Goal: Information Seeking & Learning: Learn about a topic

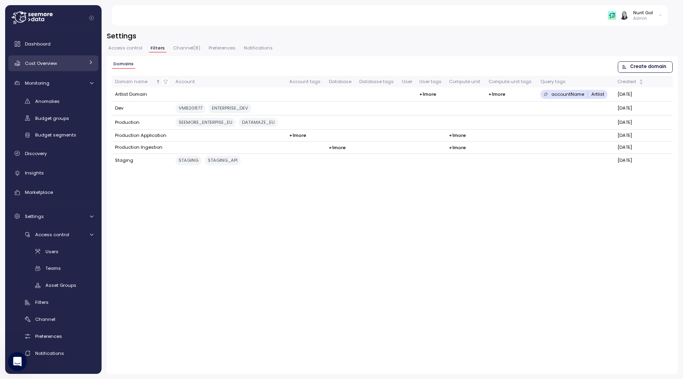
click at [54, 60] on span "Cost Overview" at bounding box center [41, 63] width 32 height 6
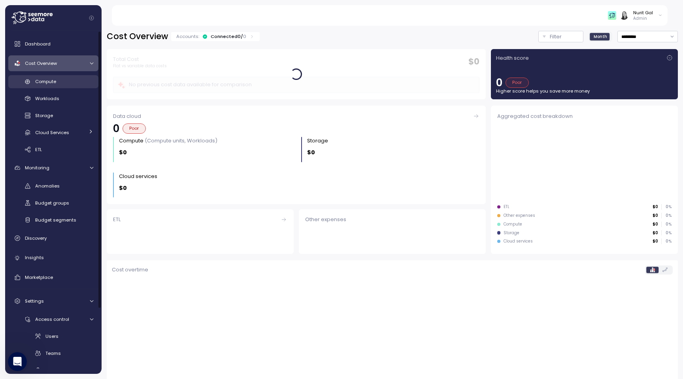
click at [51, 81] on span "Compute" at bounding box center [45, 81] width 21 height 6
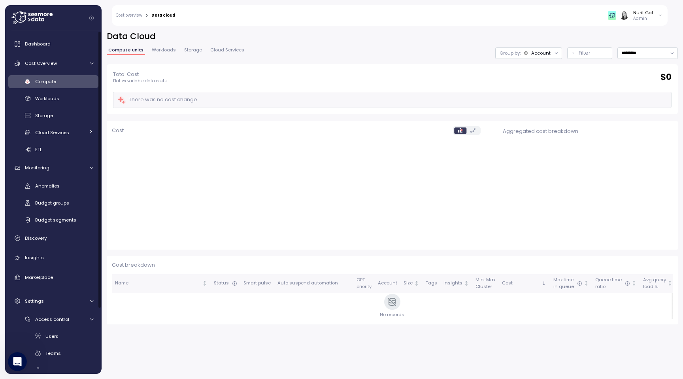
click at [77, 83] on div "Compute" at bounding box center [64, 81] width 58 height 8
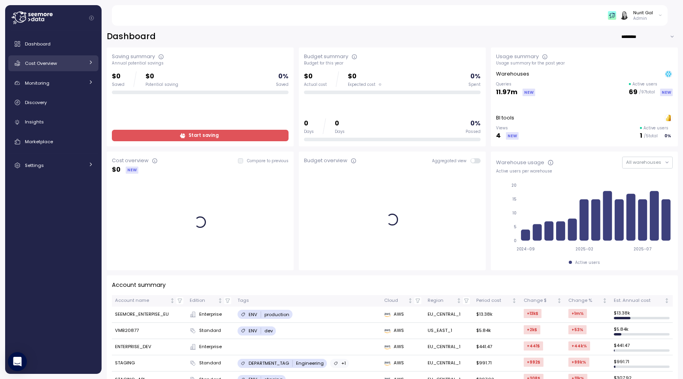
click at [26, 59] on div "Cost Overview" at bounding box center [54, 63] width 59 height 8
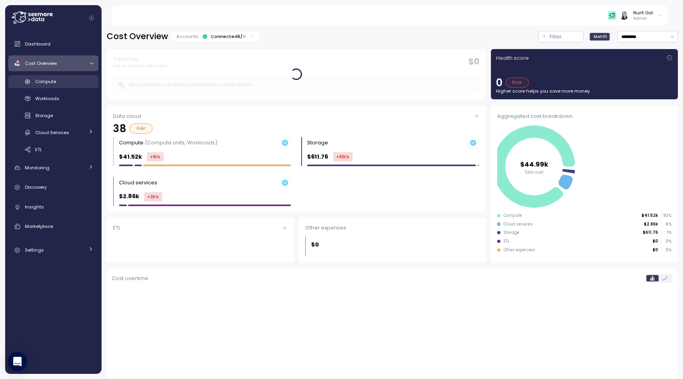
click at [49, 86] on link "Compute" at bounding box center [53, 81] width 90 height 13
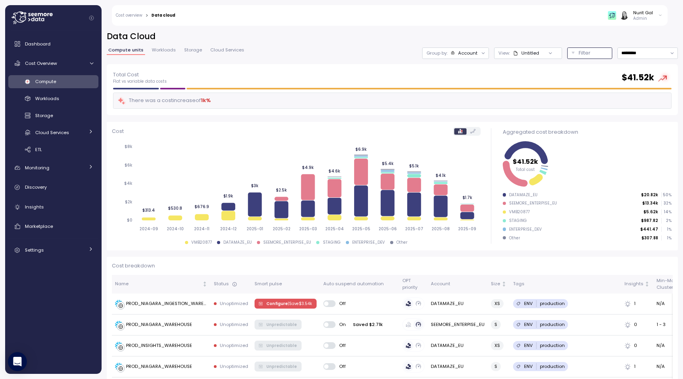
click at [595, 56] on div "Filter" at bounding box center [592, 53] width 29 height 8
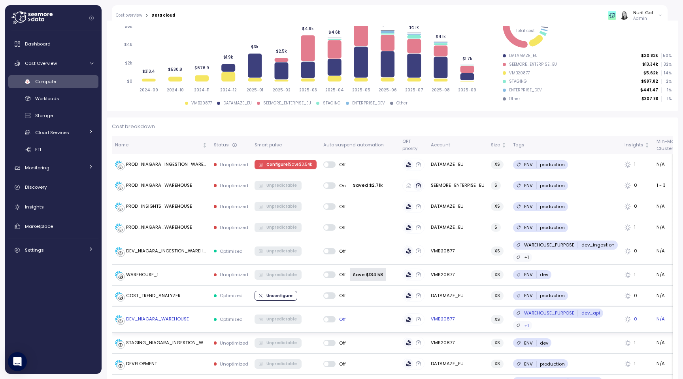
scroll to position [279, 0]
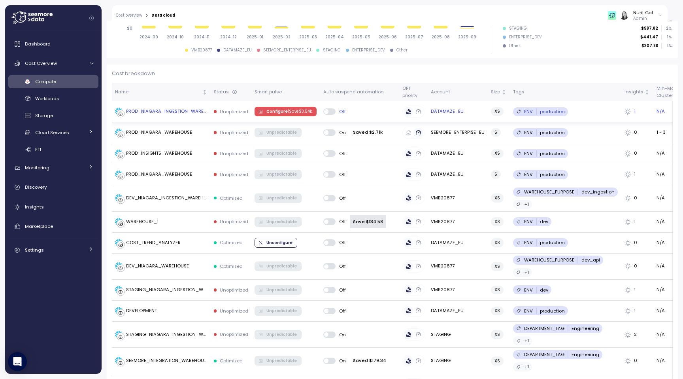
click at [209, 110] on td "PROD_NIAGARA_INGESTION_WAREHOUSE" at bounding box center [161, 111] width 99 height 21
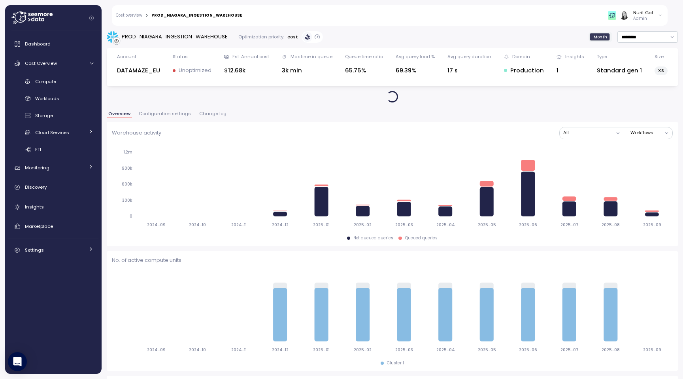
click at [179, 111] on span "Configuration settings" at bounding box center [165, 113] width 52 height 4
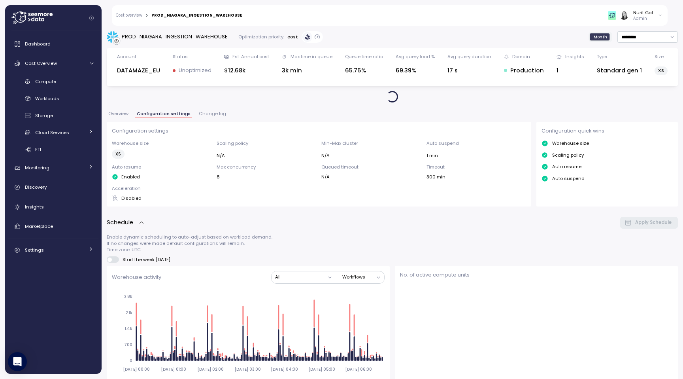
click at [199, 116] on span "Change log" at bounding box center [212, 113] width 27 height 4
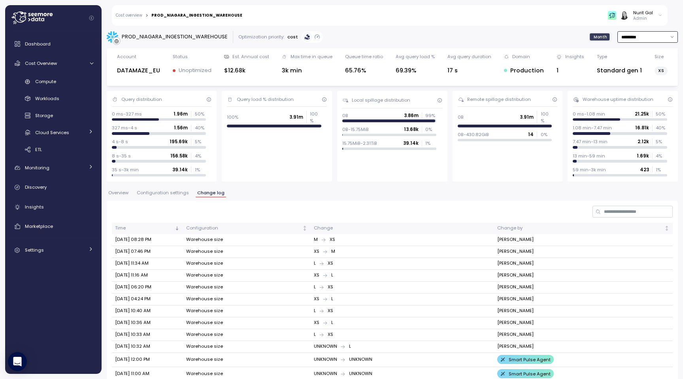
click at [630, 39] on input "*********" at bounding box center [647, 36] width 60 height 11
click at [639, 17] on p "Admin" at bounding box center [643, 19] width 20 height 6
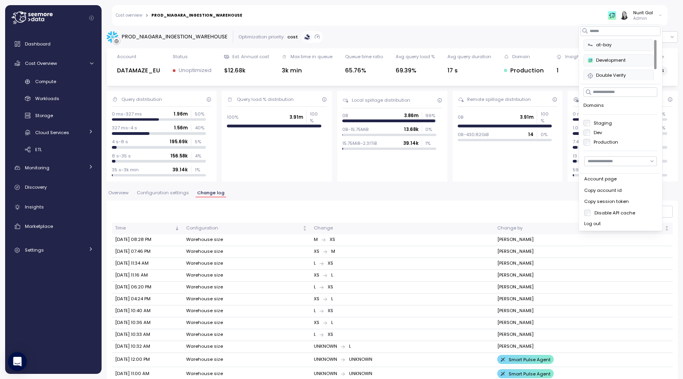
click at [652, 15] on div "Nurit Gal" at bounding box center [643, 12] width 20 height 6
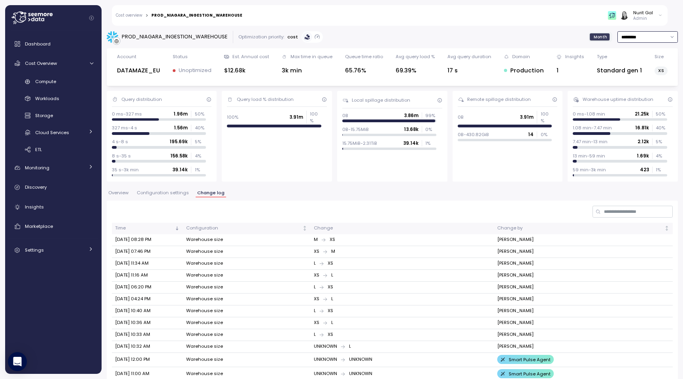
click at [638, 32] on input "*********" at bounding box center [647, 36] width 60 height 11
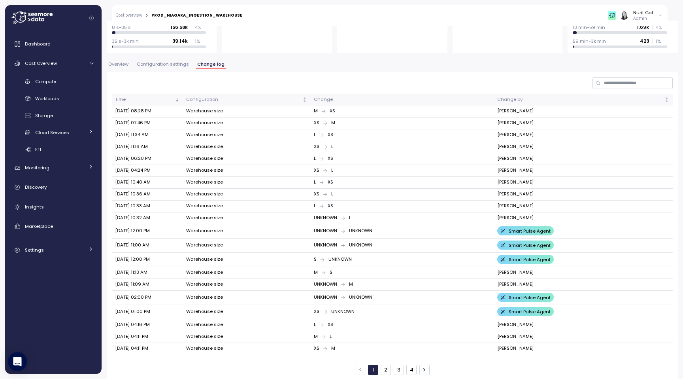
scroll to position [130, 0]
